Goal: Transaction & Acquisition: Download file/media

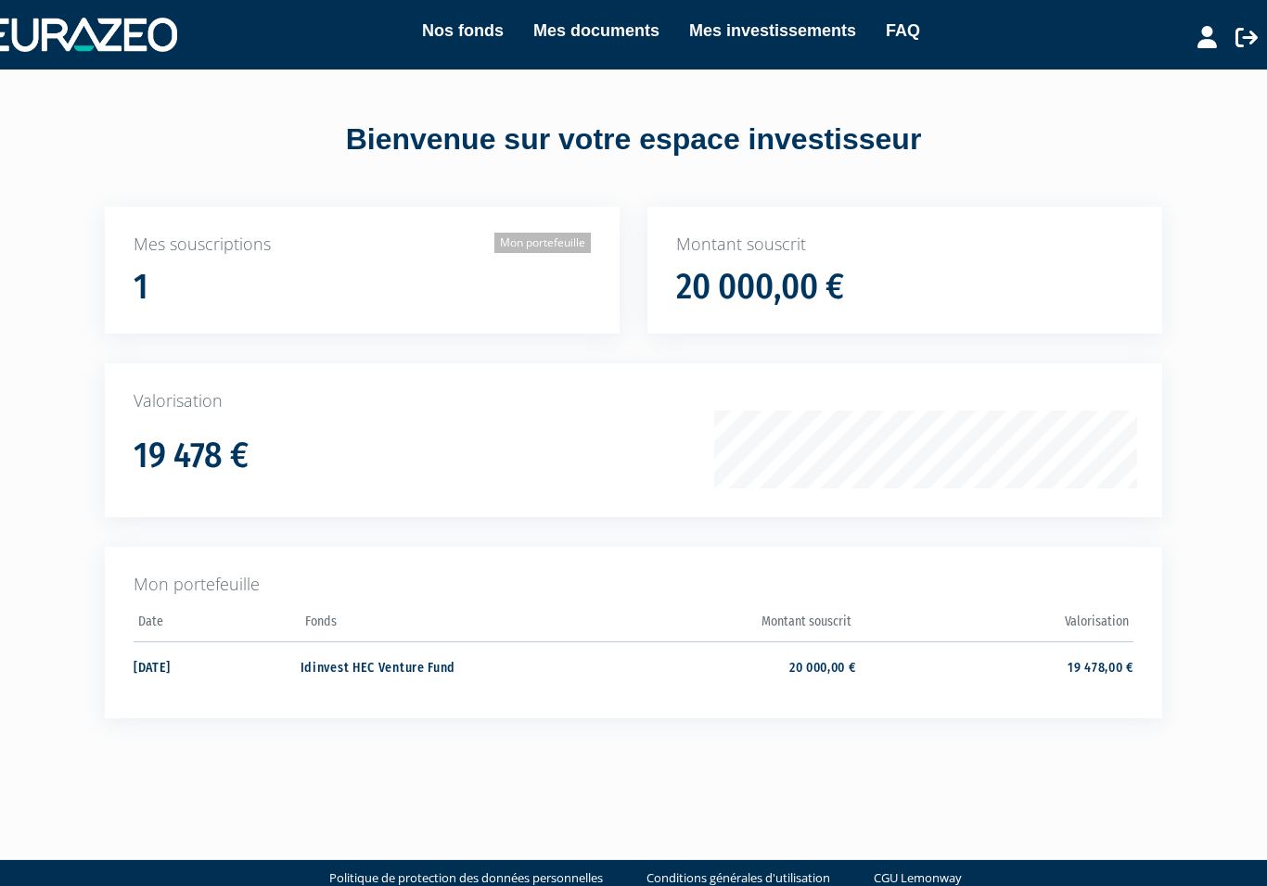
click at [516, 250] on link "Mon portefeuille" at bounding box center [542, 244] width 96 height 20
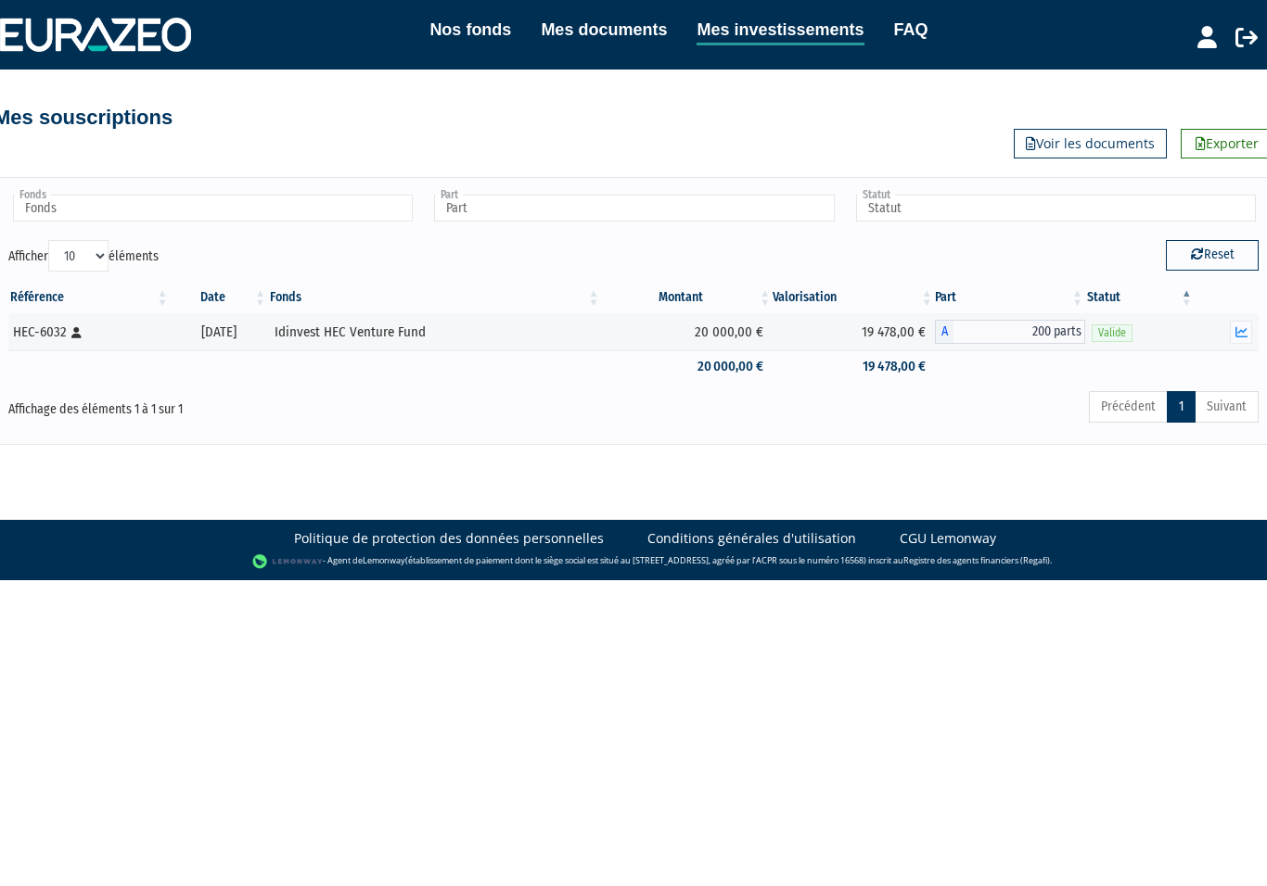
click at [588, 32] on link "Mes documents" at bounding box center [604, 30] width 126 height 26
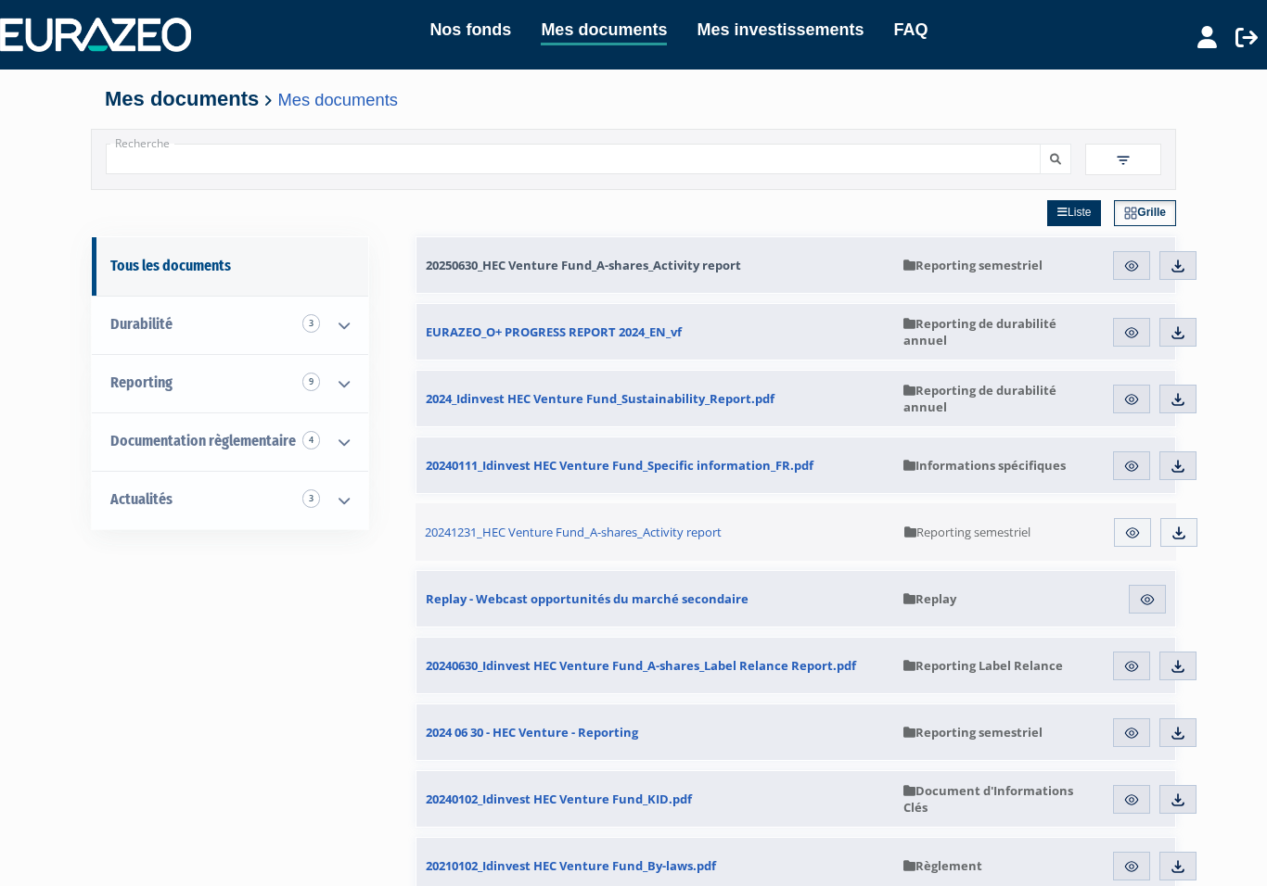
click at [684, 262] on span "20250630_HEC Venture Fund_A-shares_Activity report" at bounding box center [583, 265] width 315 height 17
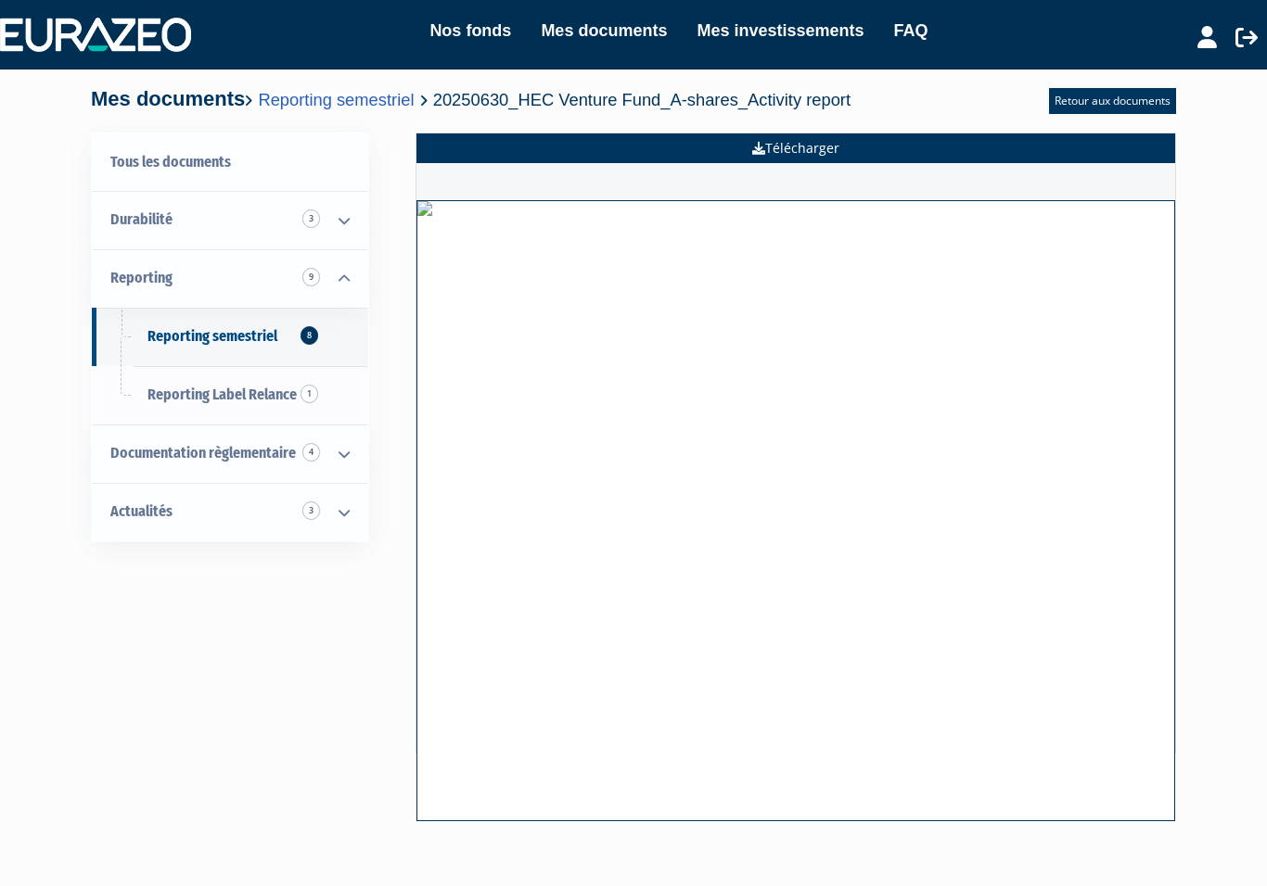
click at [809, 147] on link "Télécharger" at bounding box center [795, 149] width 758 height 30
